Goal: Task Accomplishment & Management: Manage account settings

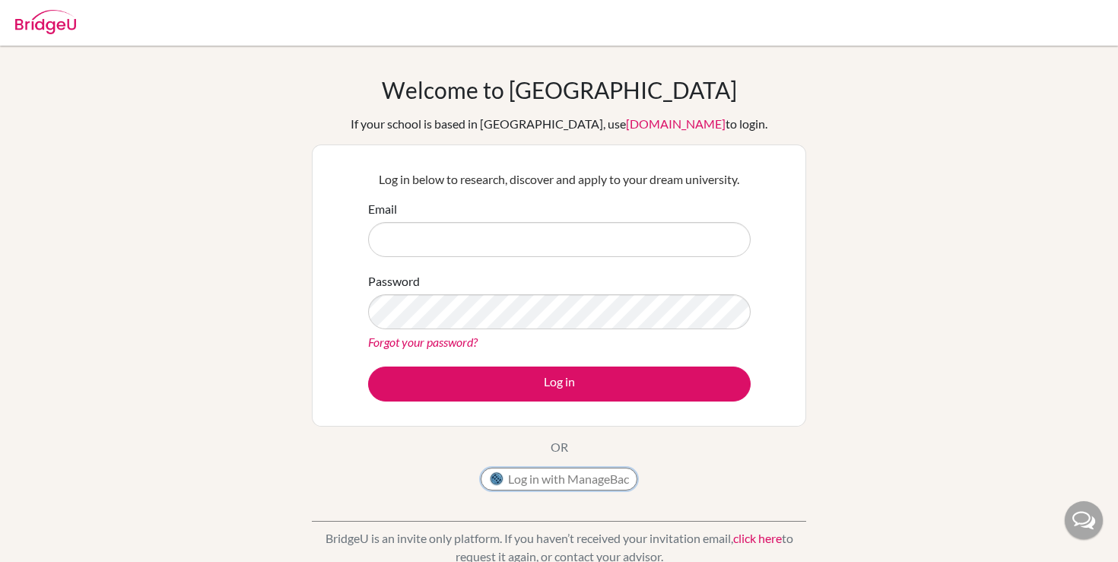
click at [610, 474] on button "Log in with ManageBac" at bounding box center [558, 479] width 157 height 23
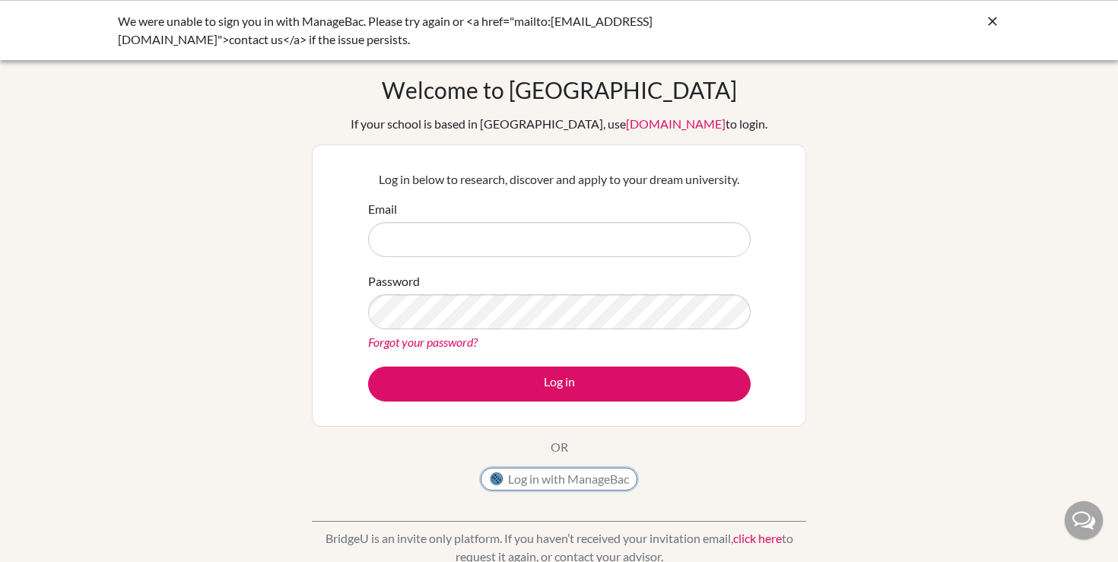
click at [562, 479] on button "Log in with ManageBac" at bounding box center [558, 479] width 157 height 23
click at [506, 241] on input "Email" at bounding box center [559, 239] width 382 height 35
type input "C"
type input "[EMAIL_ADDRESS][DOMAIN_NAME]"
click at [994, 24] on icon at bounding box center [992, 21] width 15 height 15
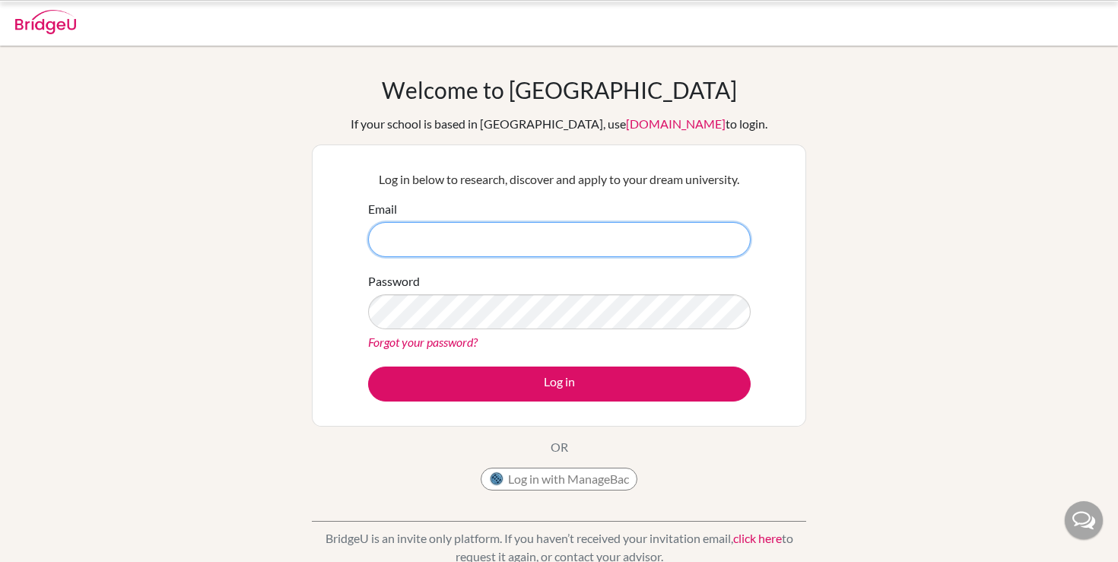
click at [566, 249] on input "Email" at bounding box center [559, 239] width 382 height 35
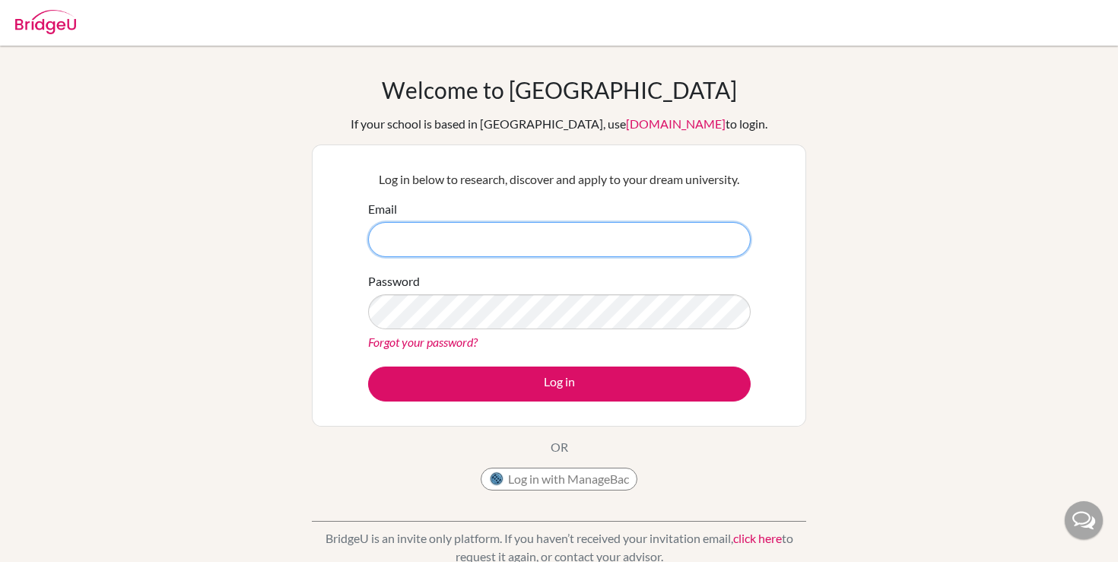
click at [525, 246] on input "Email" at bounding box center [559, 239] width 382 height 35
click at [522, 249] on input "Email" at bounding box center [559, 239] width 382 height 35
type input "[EMAIL_ADDRESS][DOMAIN_NAME]"
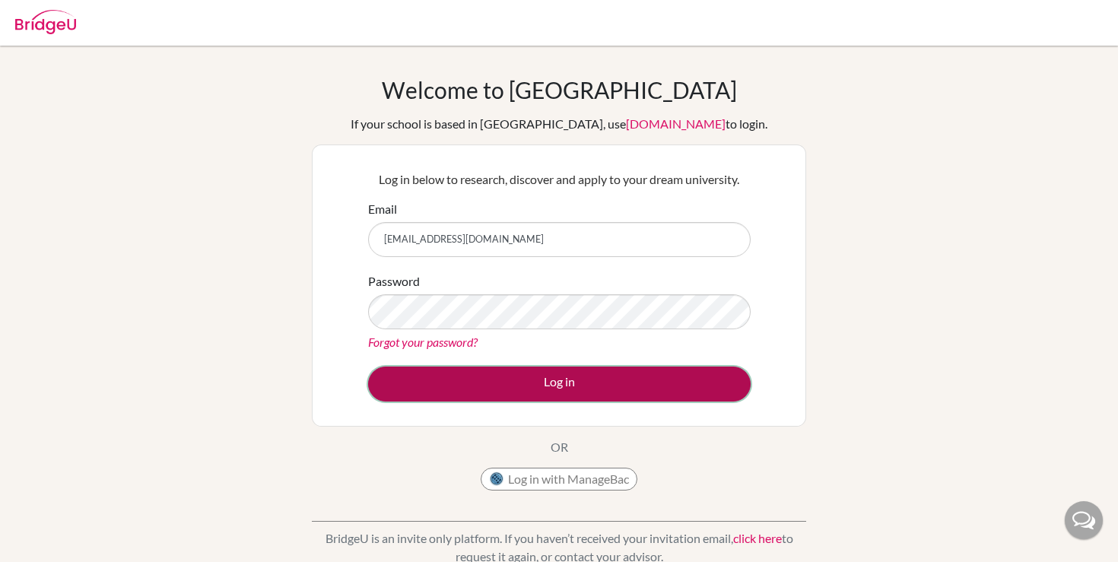
click at [533, 397] on button "Log in" at bounding box center [559, 383] width 382 height 35
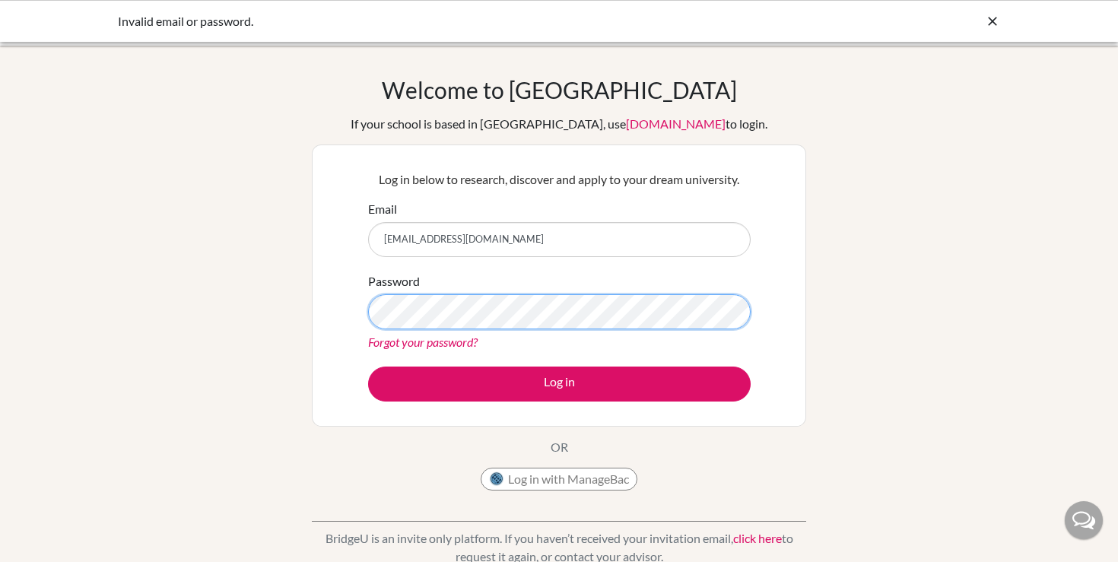
click at [368, 366] on button "Log in" at bounding box center [559, 383] width 382 height 35
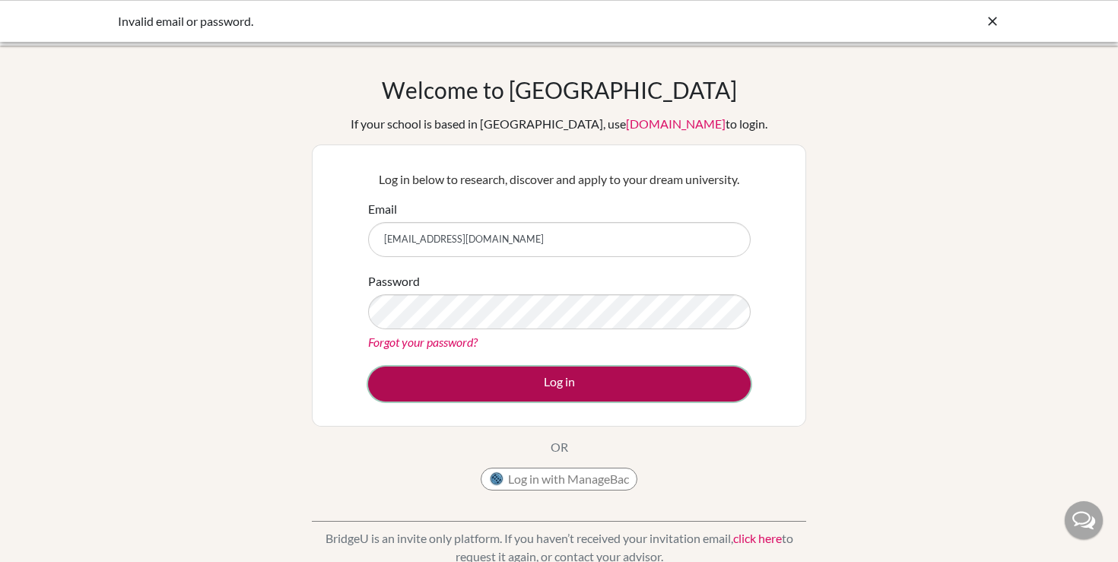
click at [579, 393] on button "Log in" at bounding box center [559, 383] width 382 height 35
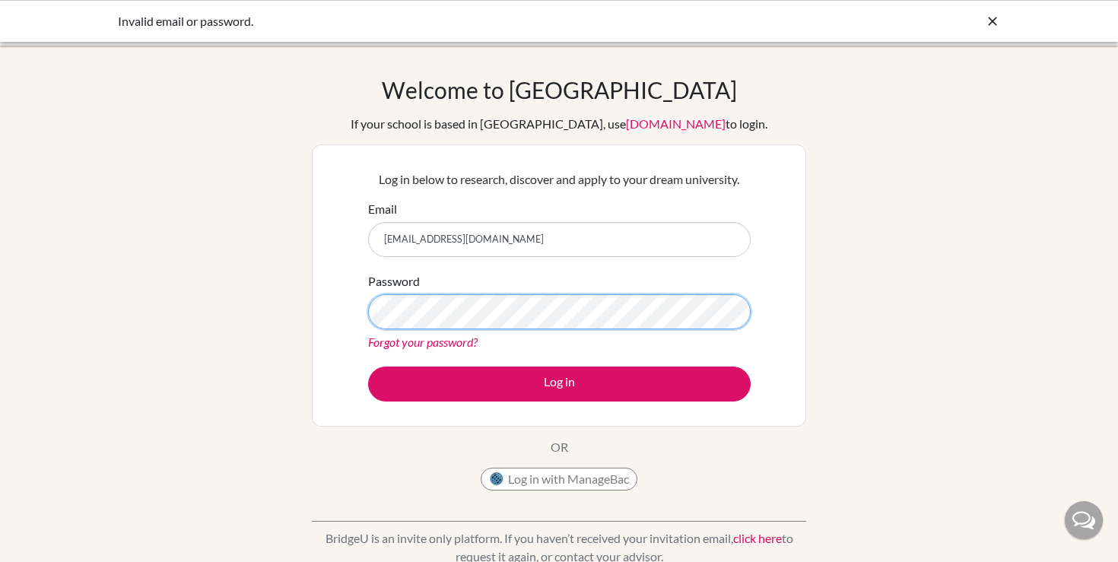
click at [368, 366] on button "Log in" at bounding box center [559, 383] width 382 height 35
click at [434, 339] on link "Forgot your password?" at bounding box center [422, 342] width 109 height 14
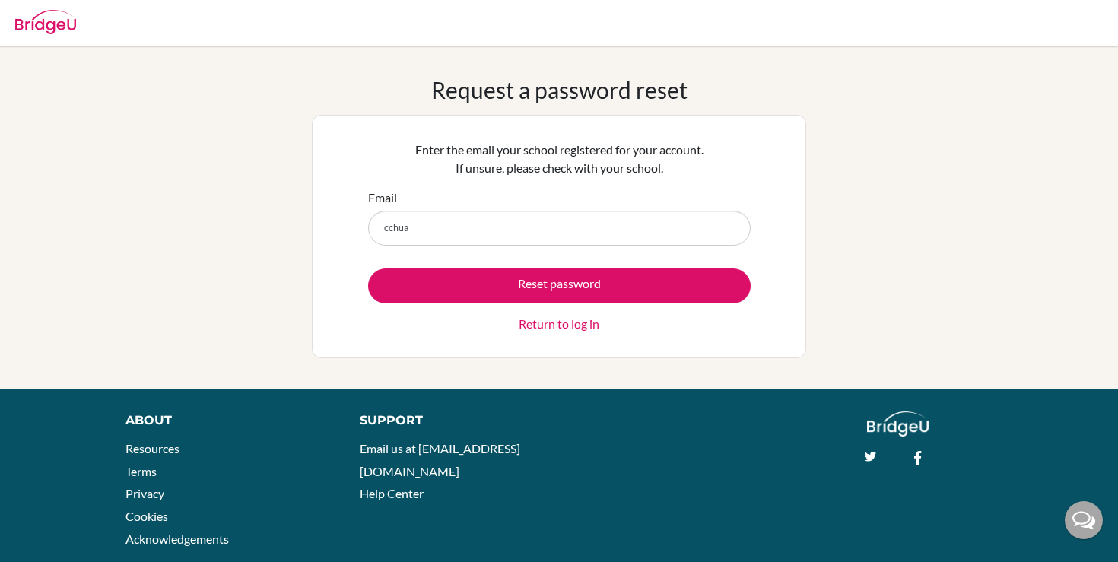
type input "[EMAIL_ADDRESS][DOMAIN_NAME]"
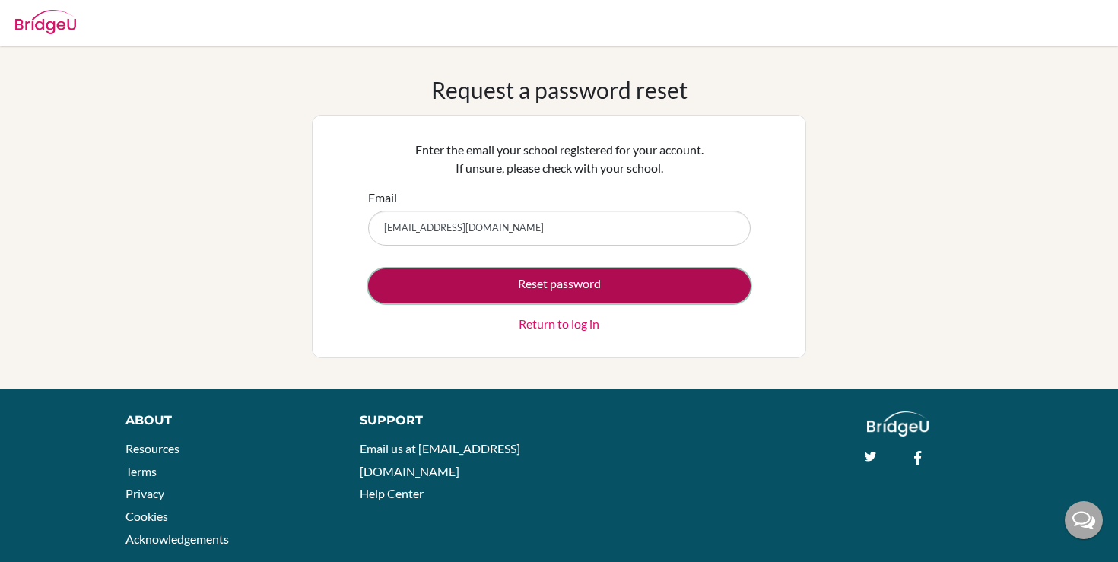
click at [558, 286] on button "Reset password" at bounding box center [559, 285] width 382 height 35
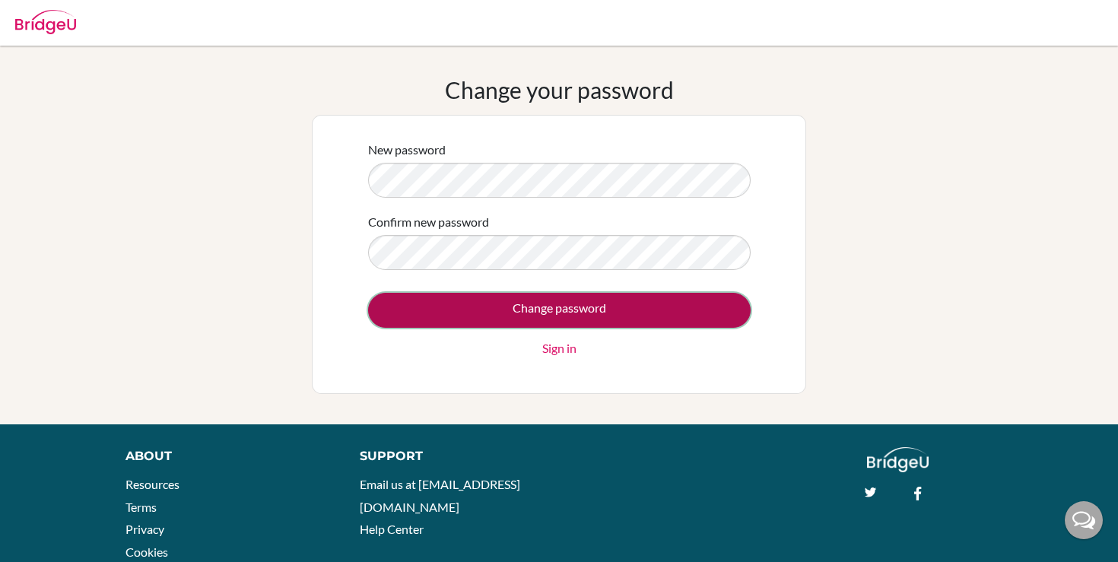
click at [572, 316] on input "Change password" at bounding box center [559, 310] width 382 height 35
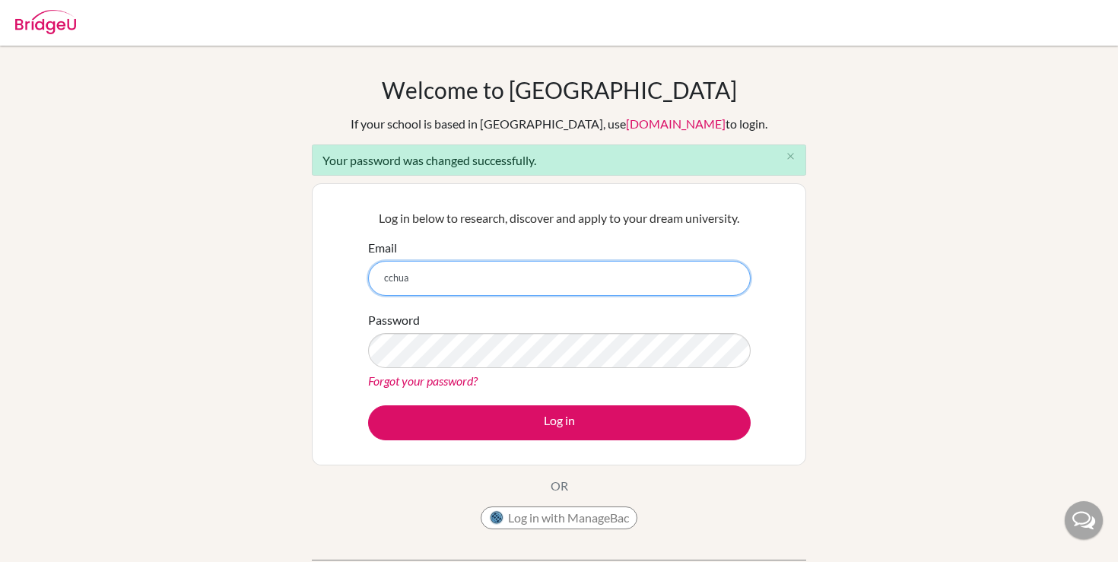
type input "[EMAIL_ADDRESS][DOMAIN_NAME]"
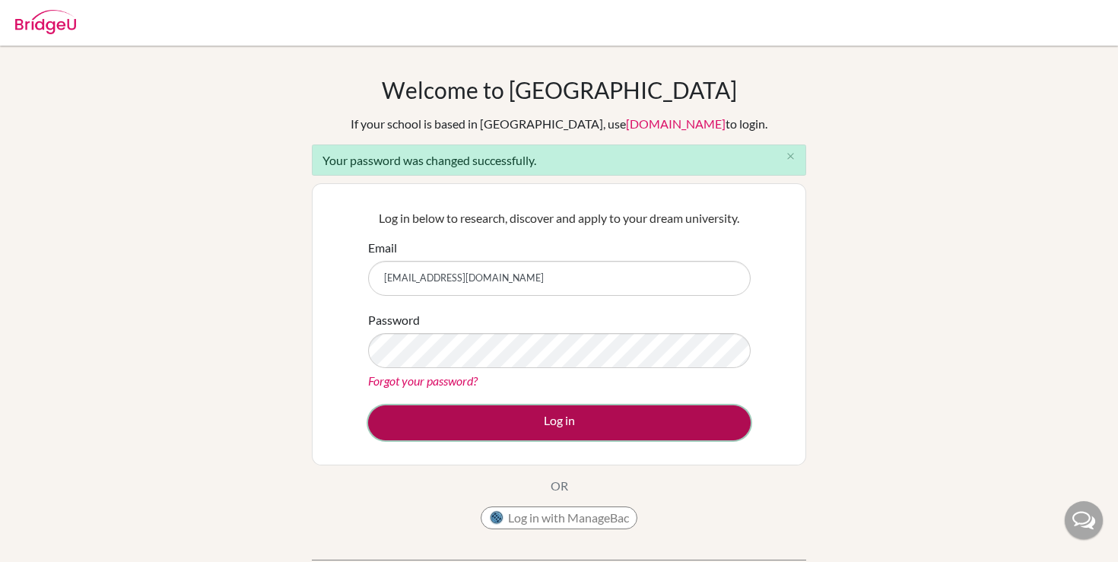
click at [518, 424] on button "Log in" at bounding box center [559, 422] width 382 height 35
